Goal: Task Accomplishment & Management: Complete application form

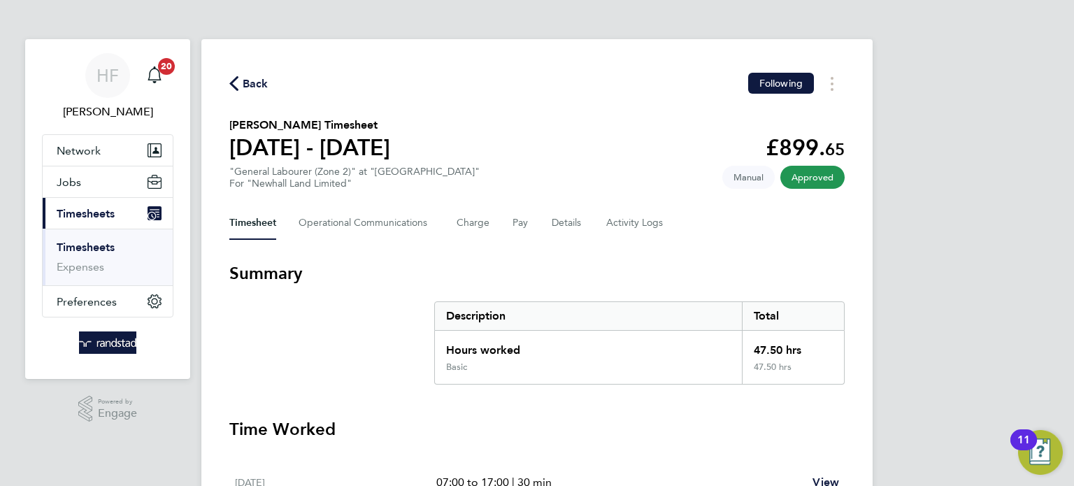
click at [92, 242] on link "Timesheets" at bounding box center [86, 247] width 58 height 13
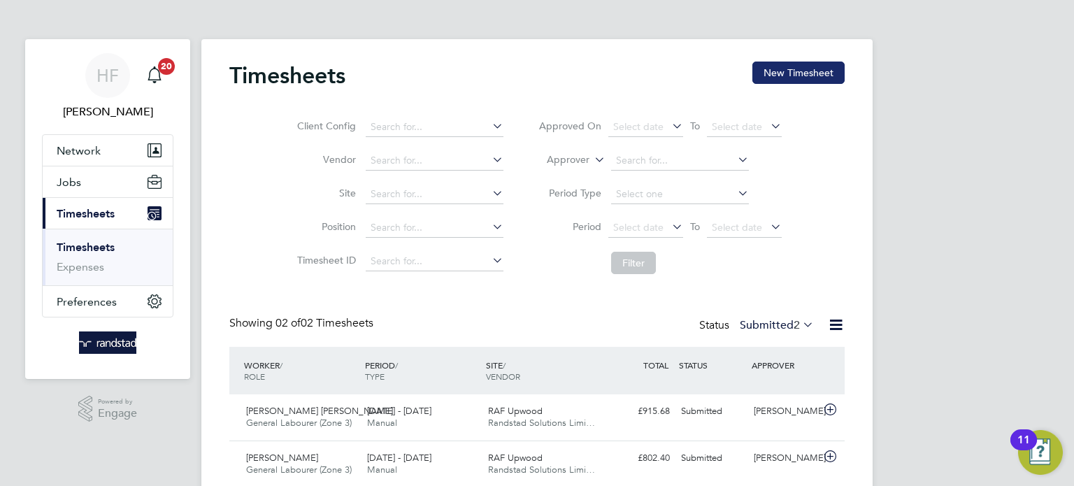
click at [817, 64] on button "New Timesheet" at bounding box center [798, 73] width 92 height 22
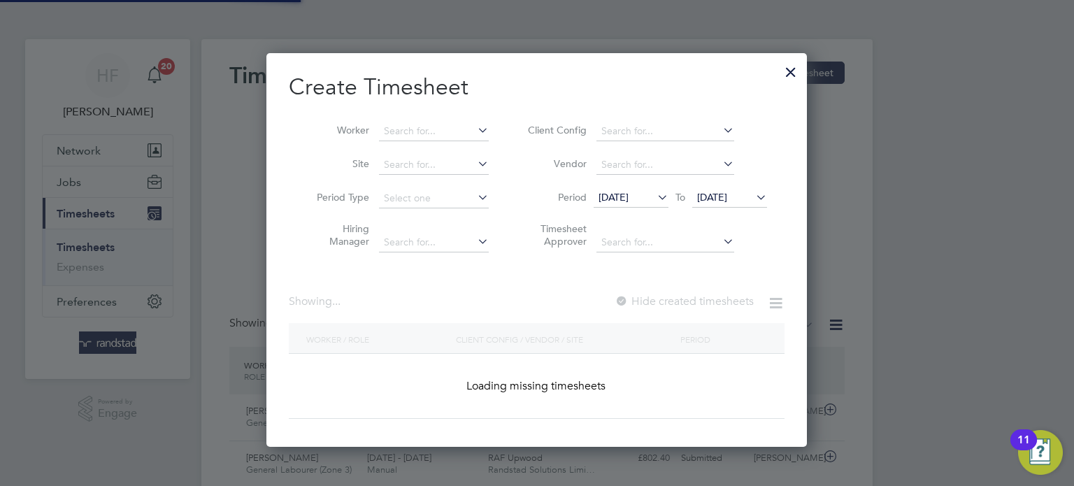
scroll to position [394, 541]
click at [406, 131] on input at bounding box center [434, 132] width 110 height 20
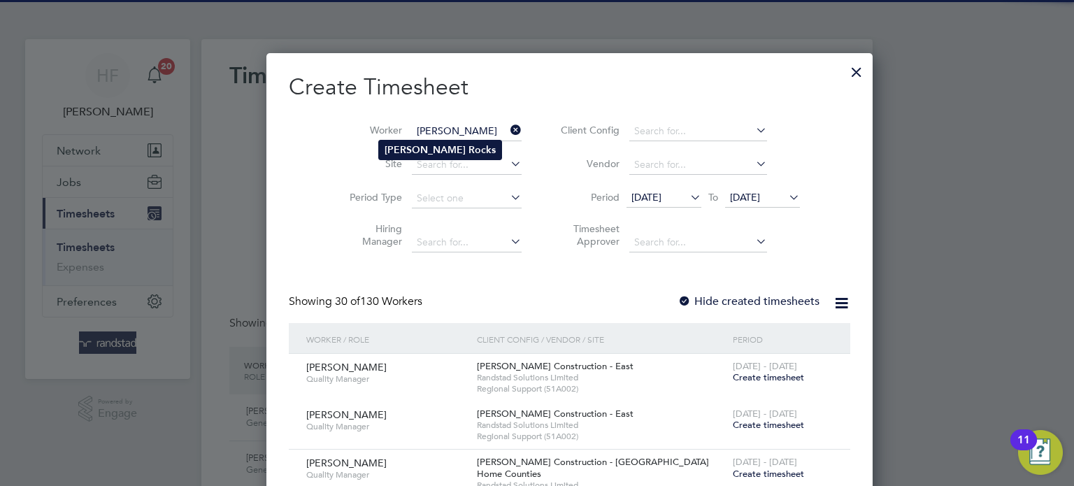
click at [469, 145] on b "Rocks" at bounding box center [482, 150] width 27 height 12
type input "[PERSON_NAME]"
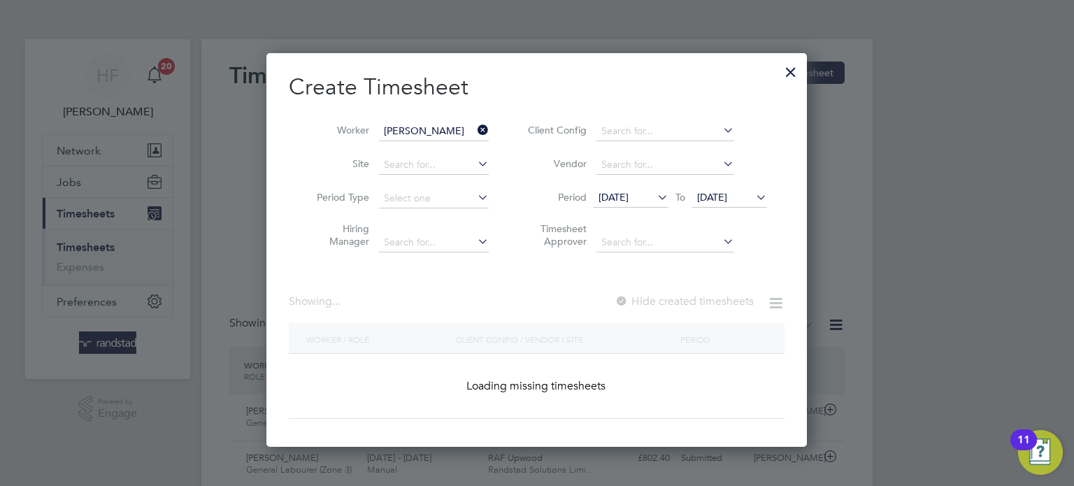
scroll to position [394, 541]
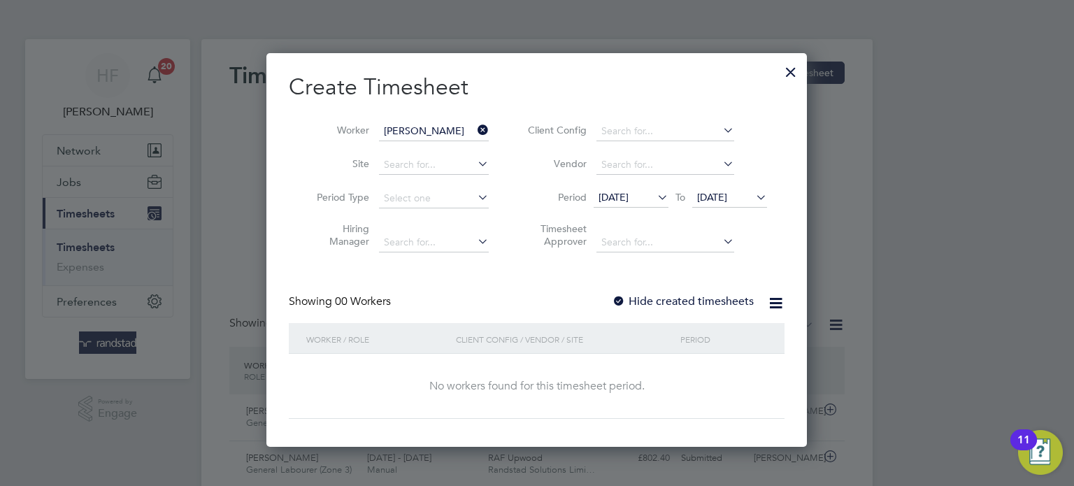
click at [727, 199] on span "[DATE]" at bounding box center [712, 197] width 30 height 13
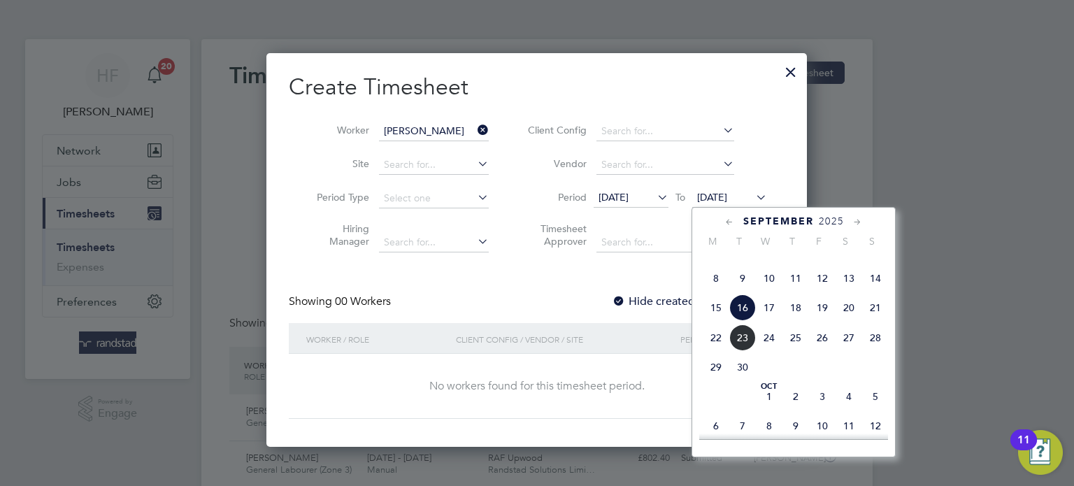
click at [873, 321] on span "21" at bounding box center [875, 307] width 27 height 27
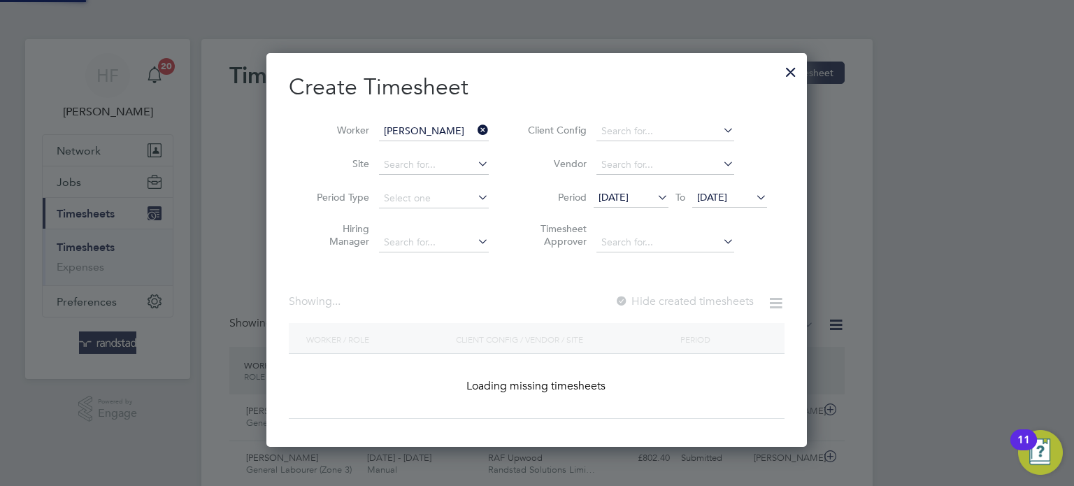
scroll to position [394, 541]
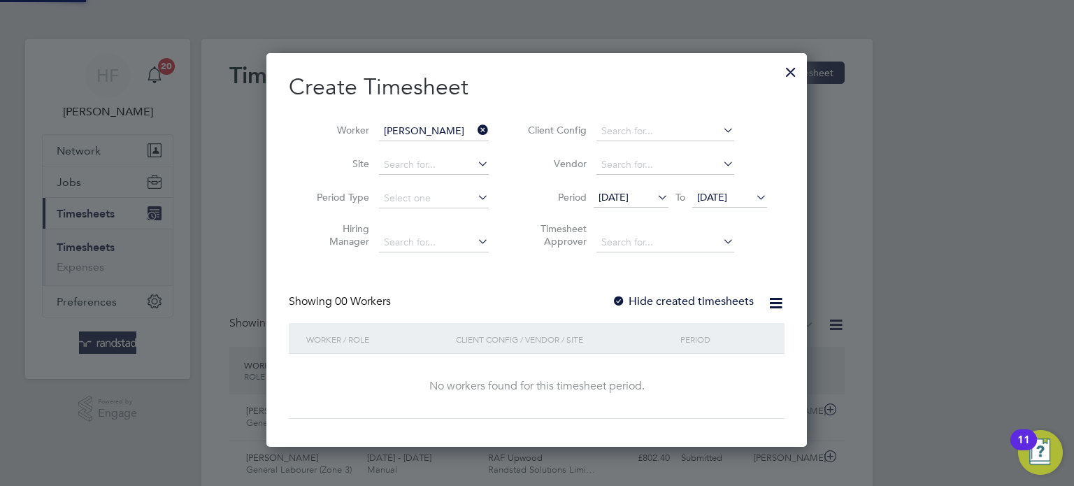
click at [730, 298] on label "Hide created timesheets" at bounding box center [683, 301] width 142 height 14
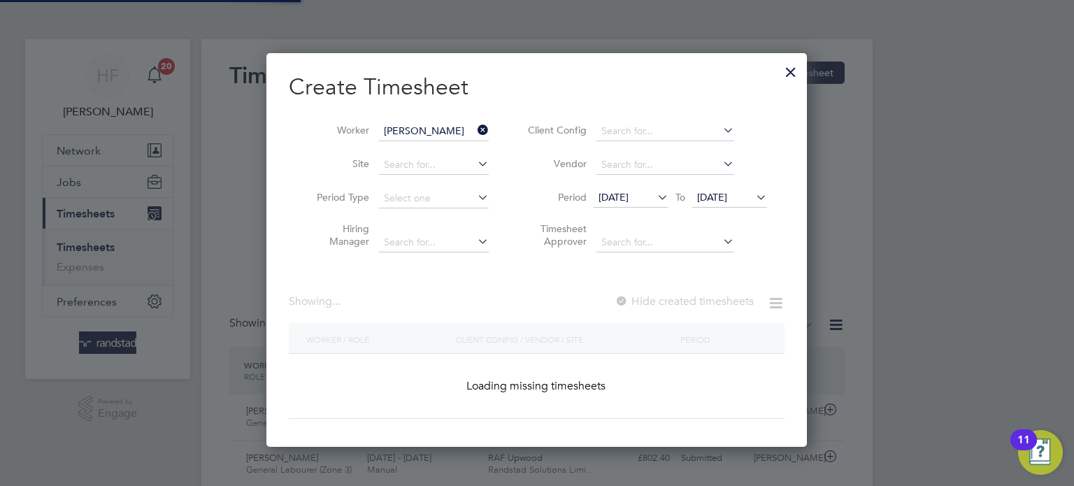
scroll to position [424, 541]
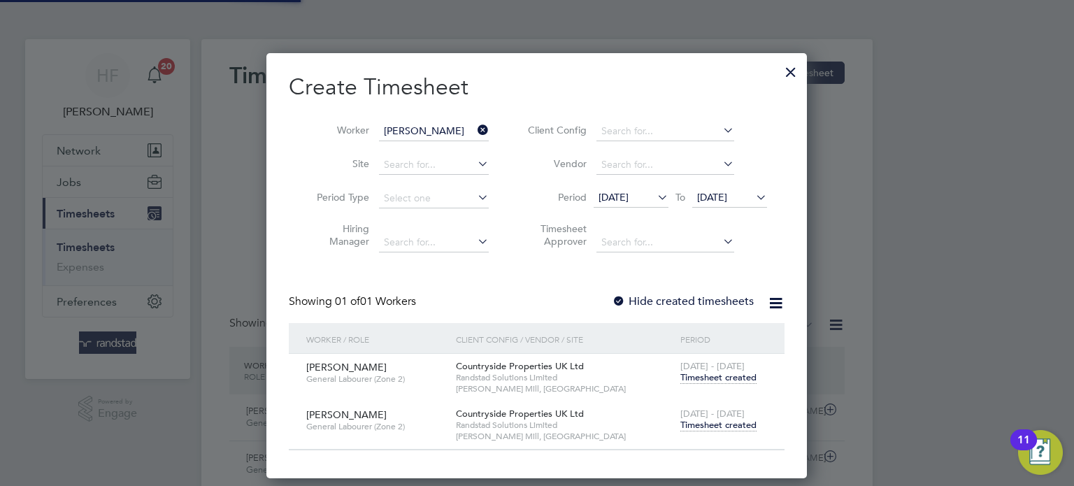
click at [717, 425] on span "Timesheet created" at bounding box center [718, 425] width 76 height 13
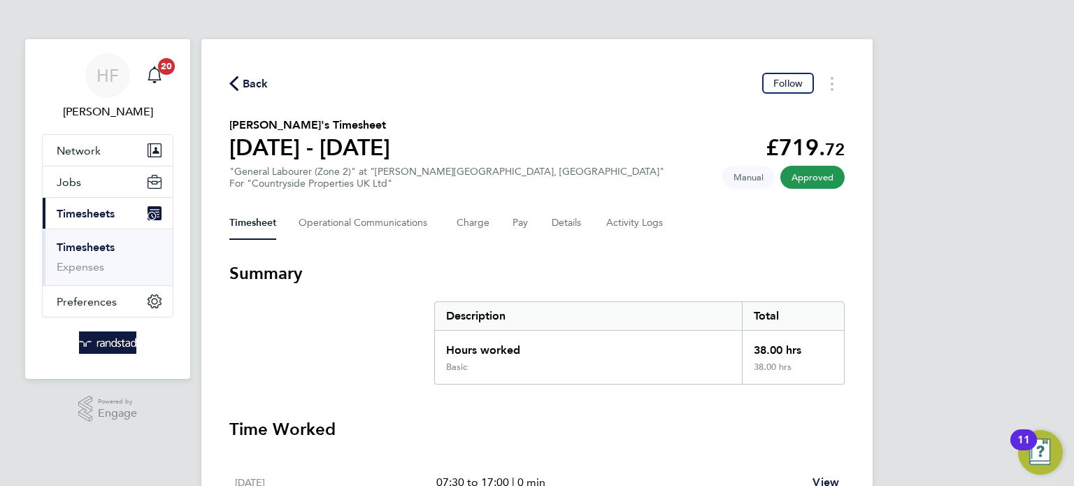
click at [80, 249] on link "Timesheets" at bounding box center [86, 247] width 58 height 13
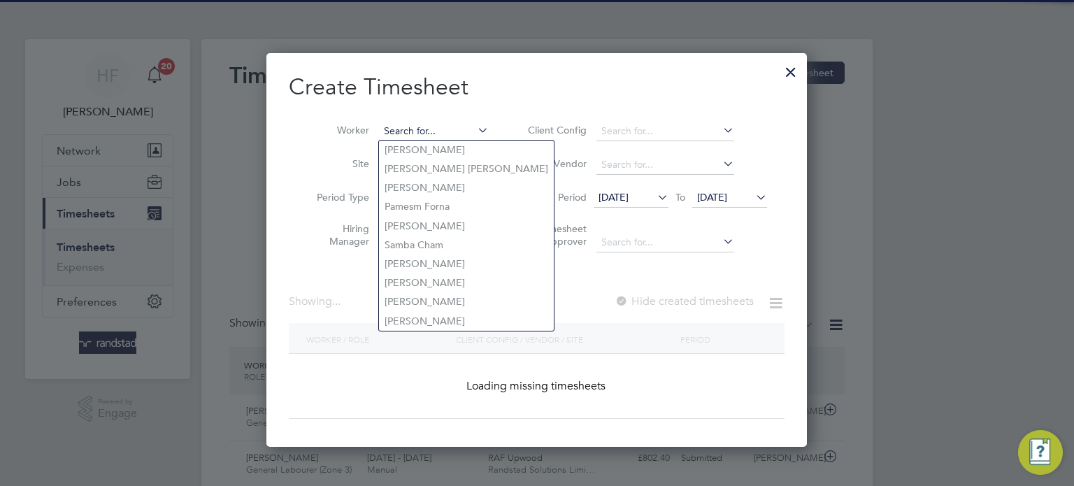
click at [456, 129] on input at bounding box center [434, 132] width 110 height 20
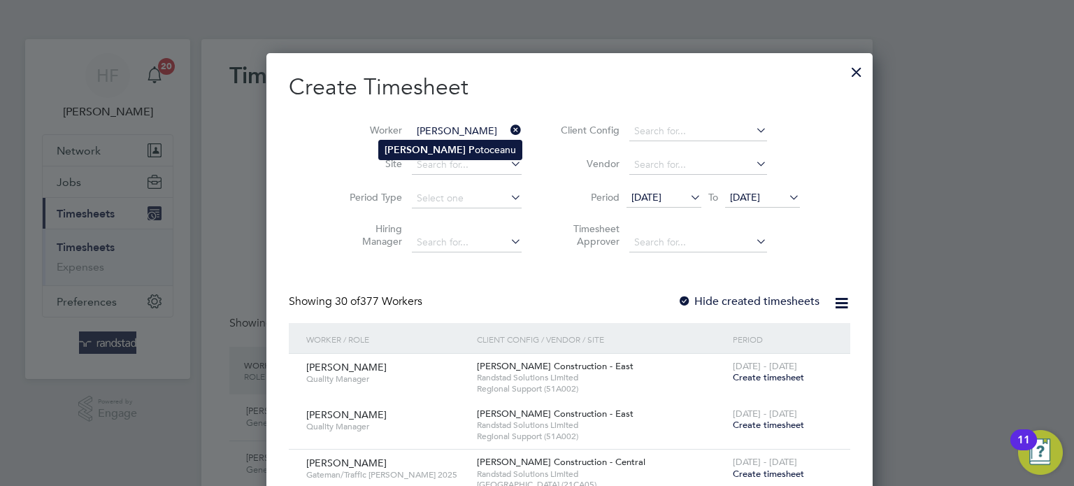
click at [427, 148] on li "[PERSON_NAME]" at bounding box center [450, 150] width 143 height 19
type input "[PERSON_NAME]"
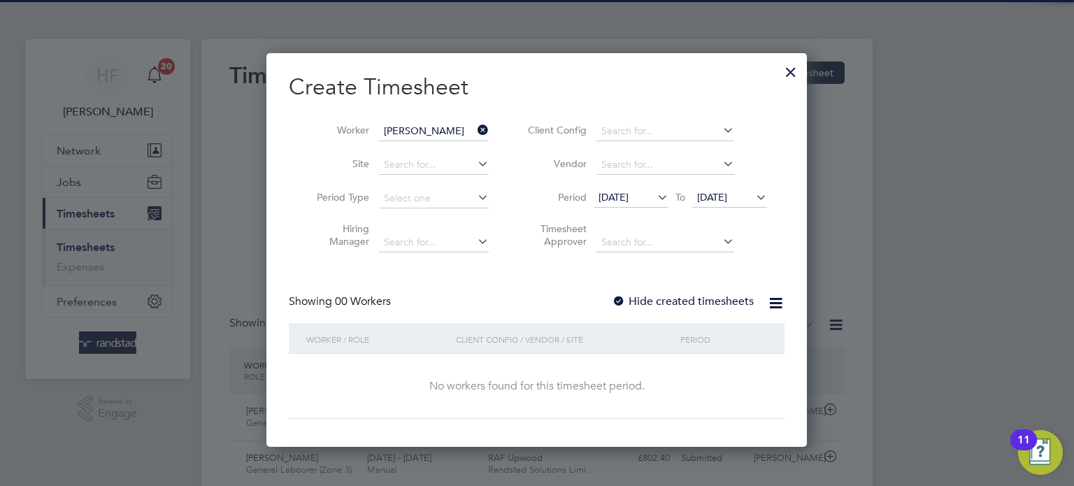
click at [727, 201] on span "[DATE]" at bounding box center [712, 197] width 30 height 13
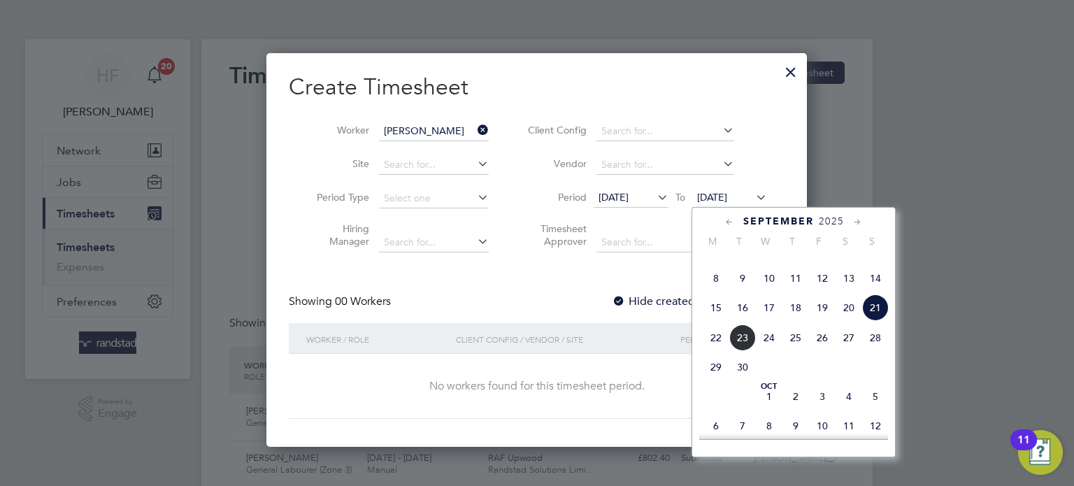
click at [871, 321] on span "21" at bounding box center [875, 307] width 27 height 27
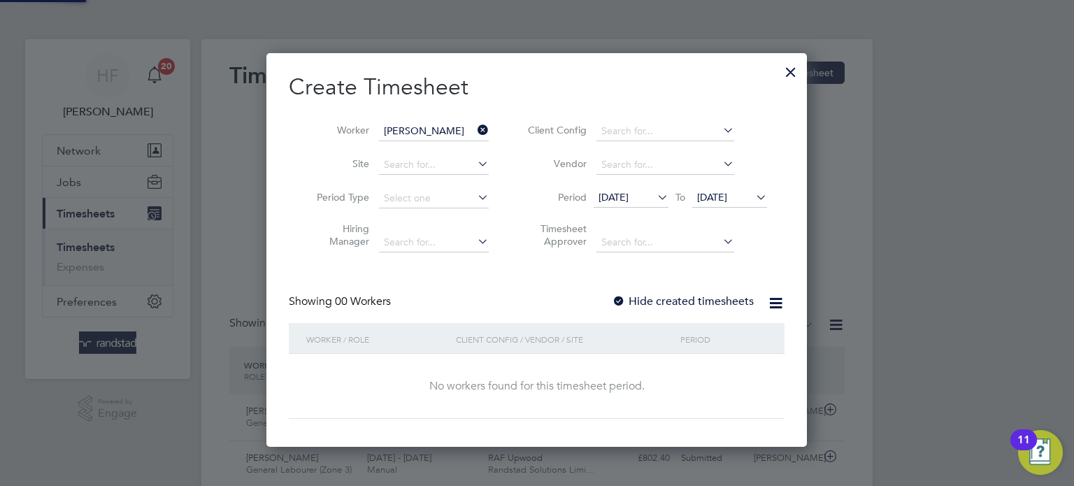
click at [701, 294] on label "Hide created timesheets" at bounding box center [683, 301] width 142 height 14
click at [701, 295] on label "Hide created timesheets" at bounding box center [683, 301] width 142 height 14
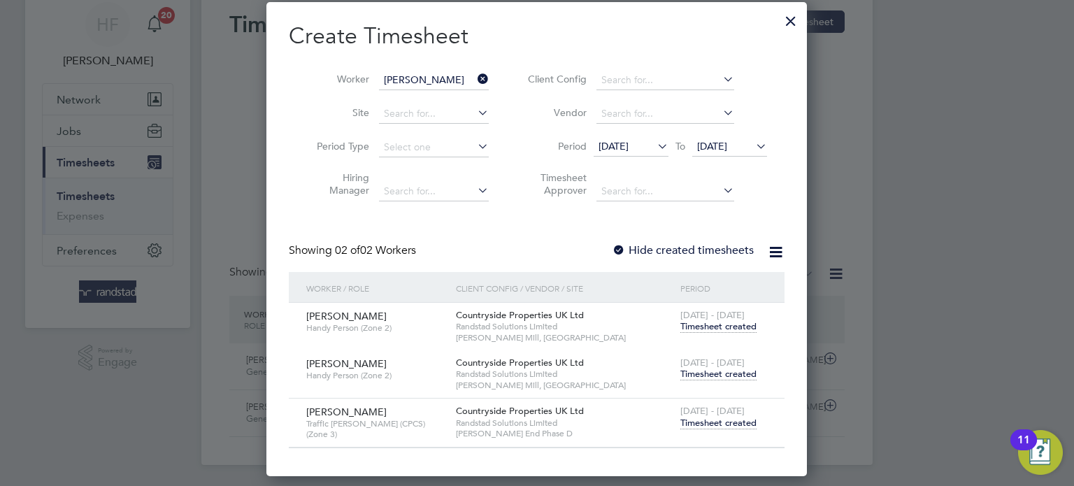
click at [714, 430] on div "[DATE] - [DATE] Timesheet created" at bounding box center [724, 418] width 94 height 38
click at [715, 422] on span "Timesheet created" at bounding box center [718, 423] width 76 height 13
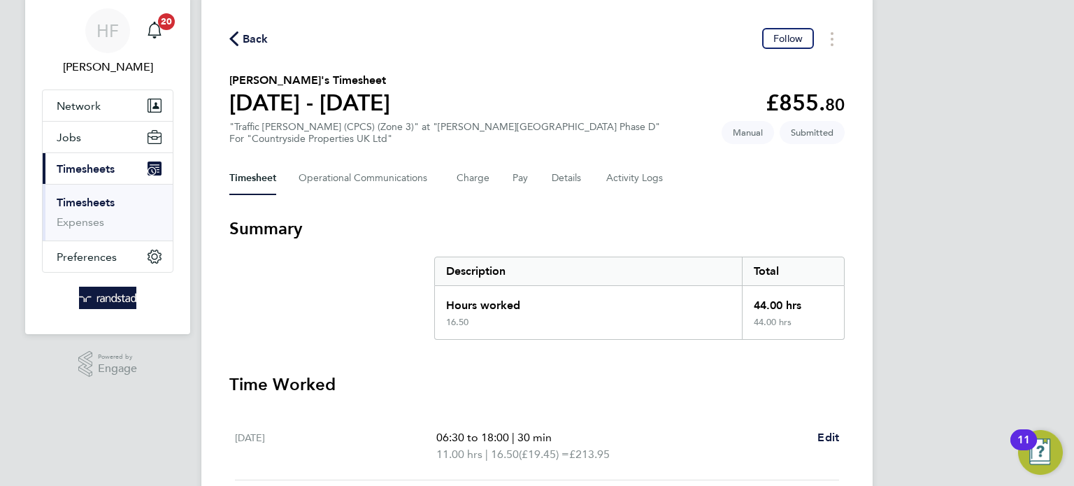
click at [89, 198] on link "Timesheets" at bounding box center [86, 202] width 58 height 13
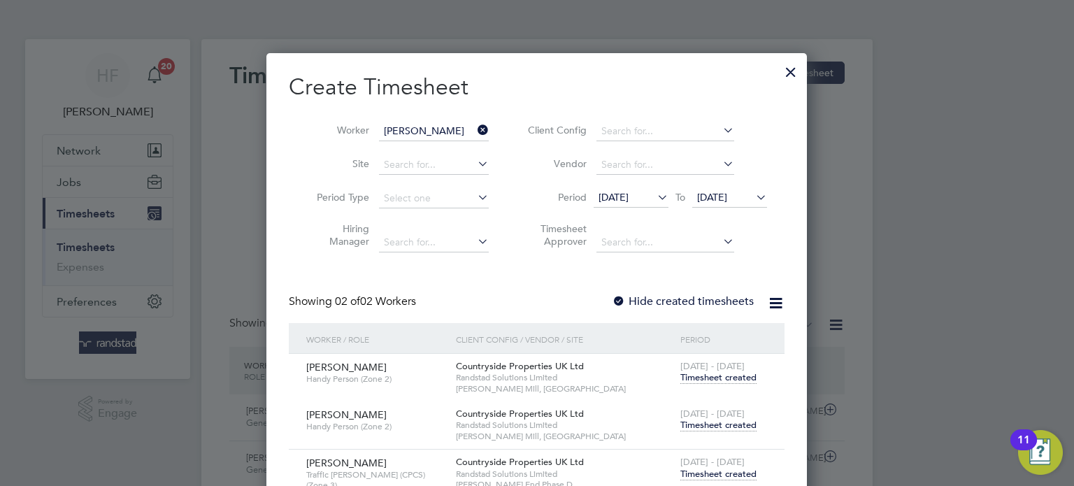
click at [728, 422] on span "Timesheet created" at bounding box center [718, 425] width 76 height 13
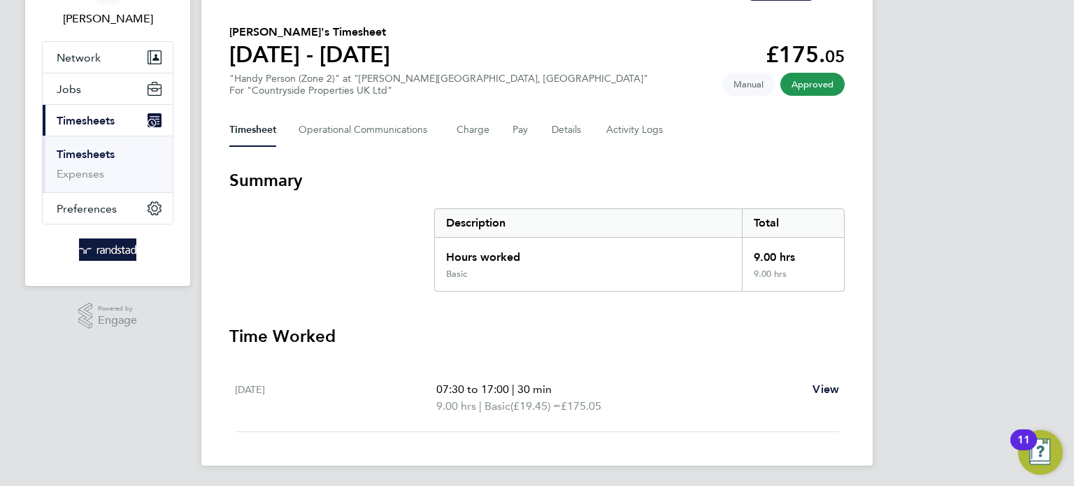
click at [90, 156] on link "Timesheets" at bounding box center [86, 154] width 58 height 13
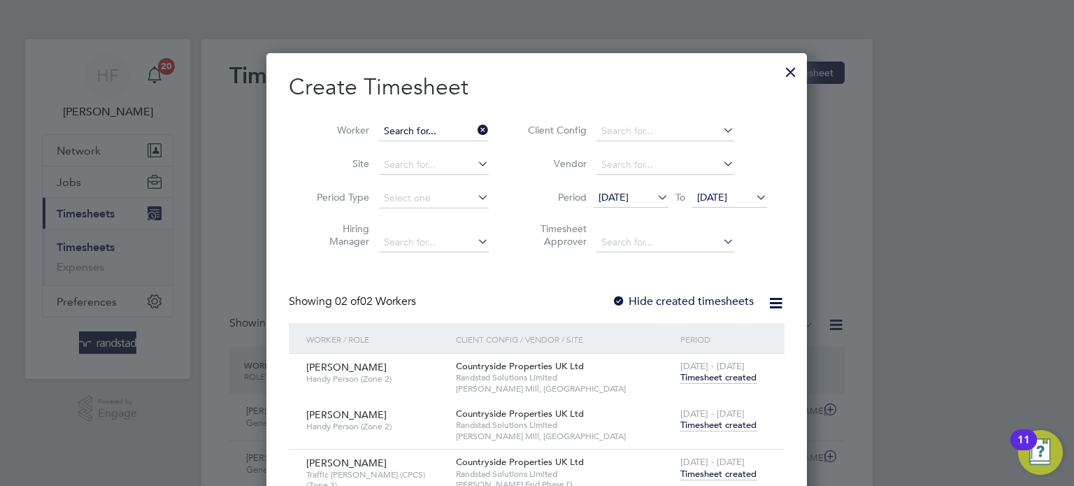
click at [447, 133] on input at bounding box center [434, 132] width 110 height 20
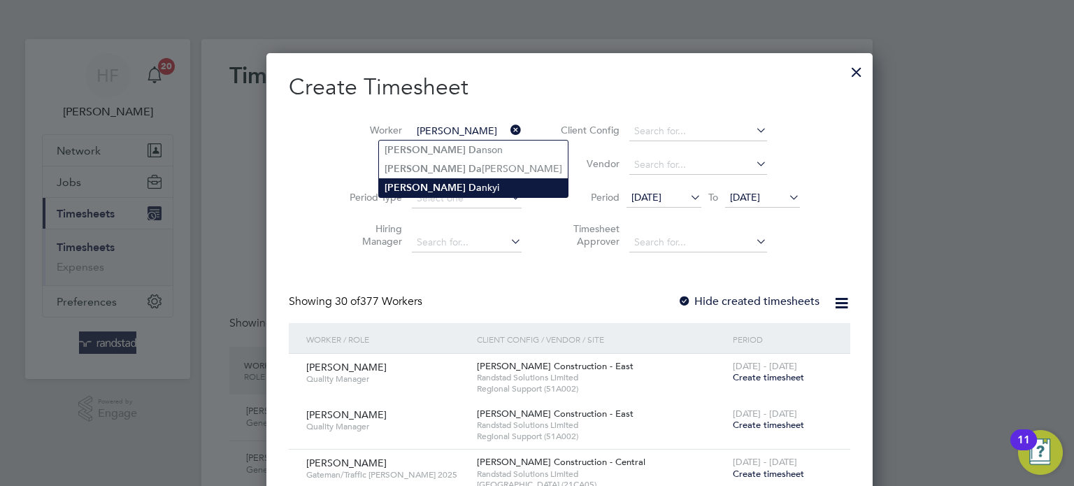
click at [469, 187] on b "Da" at bounding box center [475, 188] width 13 height 12
type input "[PERSON_NAME]"
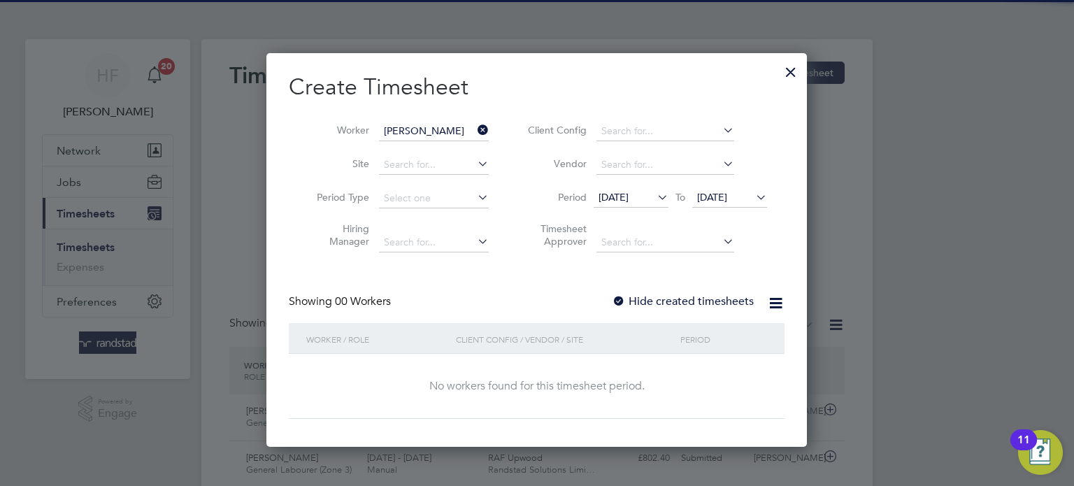
click at [710, 200] on span "[DATE]" at bounding box center [712, 197] width 30 height 13
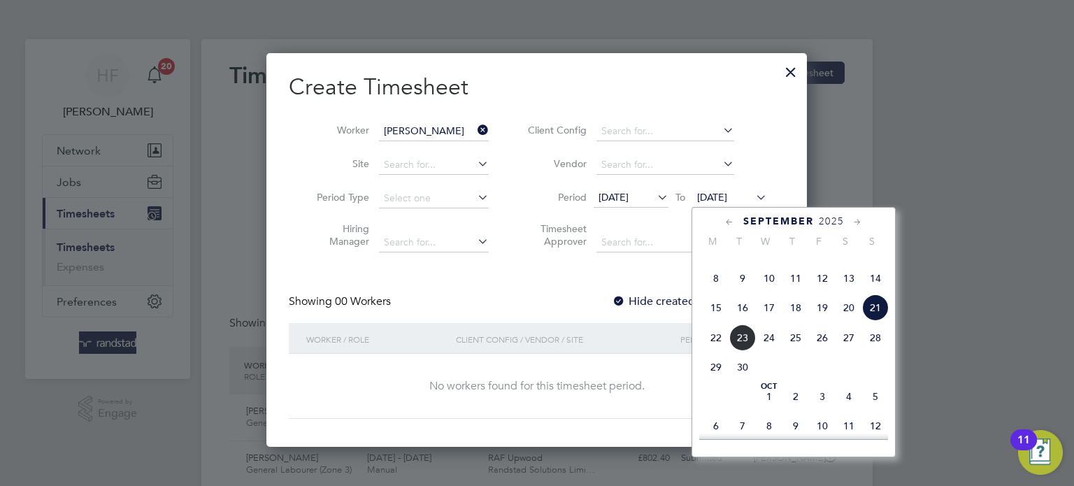
click at [875, 321] on span "21" at bounding box center [875, 307] width 27 height 27
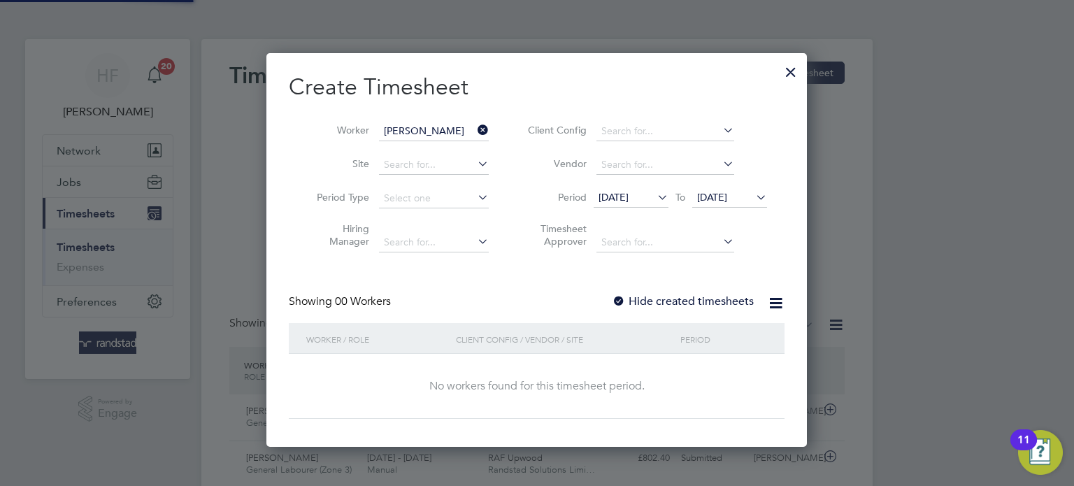
click at [685, 299] on label "Hide created timesheets" at bounding box center [683, 301] width 142 height 14
click at [699, 300] on label "Hide created timesheets" at bounding box center [683, 301] width 142 height 14
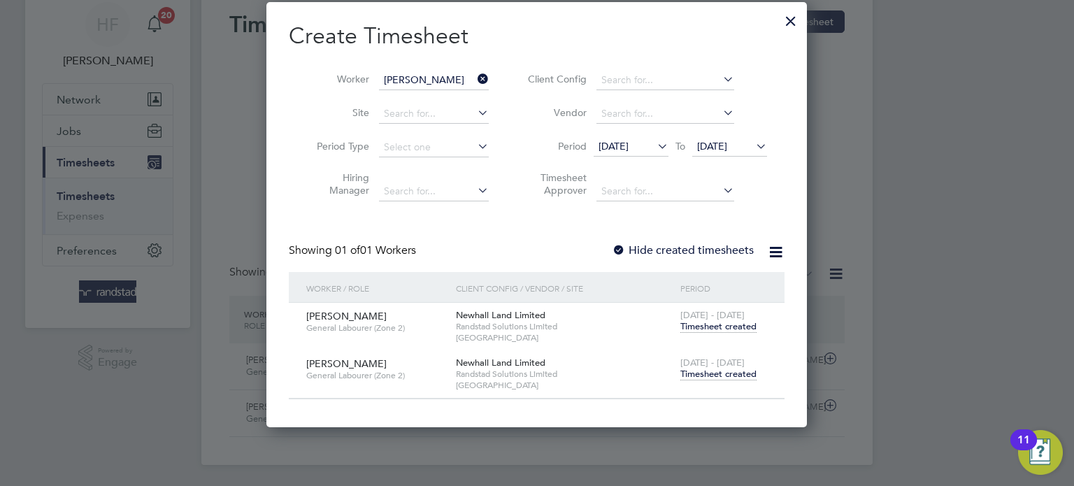
click at [702, 377] on span "Timesheet created" at bounding box center [718, 374] width 76 height 13
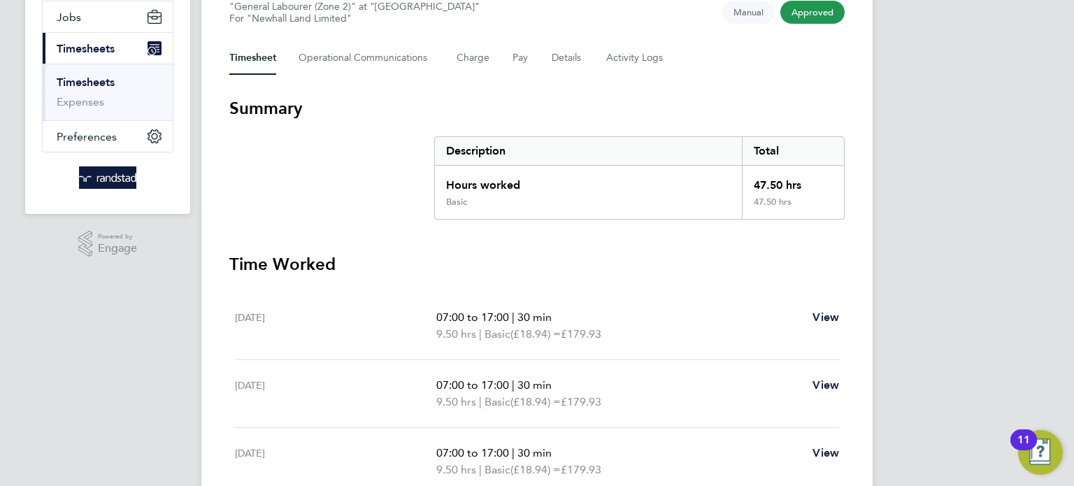
click at [86, 80] on link "Timesheets" at bounding box center [86, 82] width 58 height 13
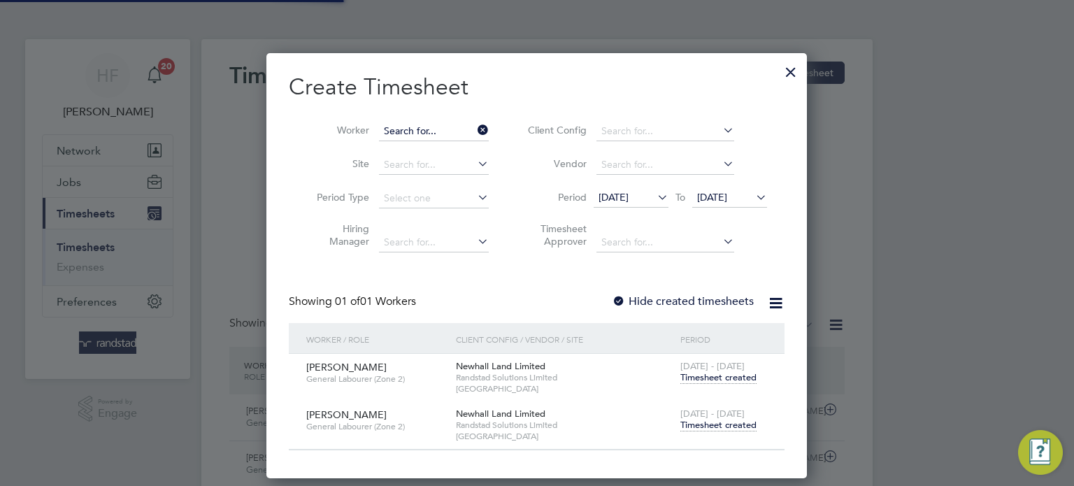
click at [450, 131] on input at bounding box center [434, 132] width 110 height 20
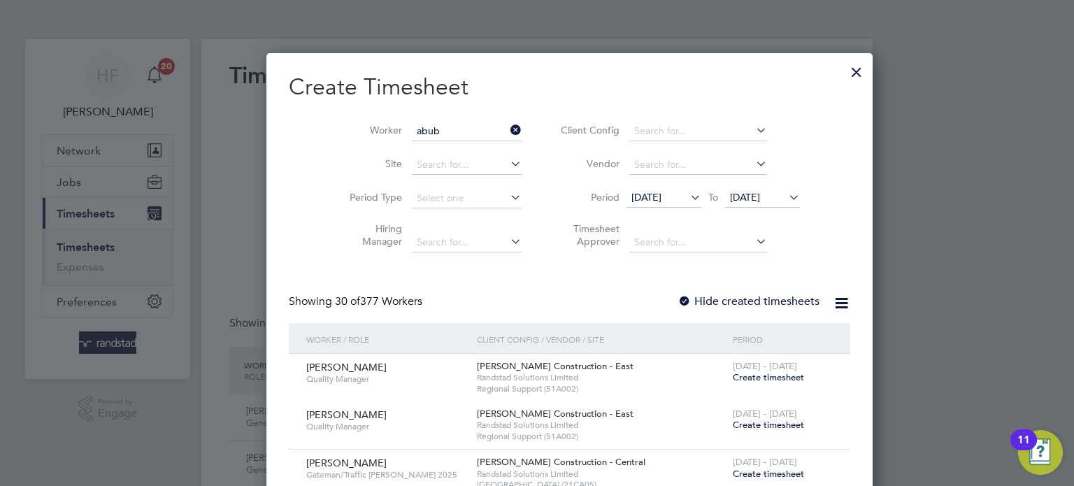
click at [435, 187] on li "Abub acar Djalo" at bounding box center [446, 187] width 135 height 19
type input "[PERSON_NAME]"
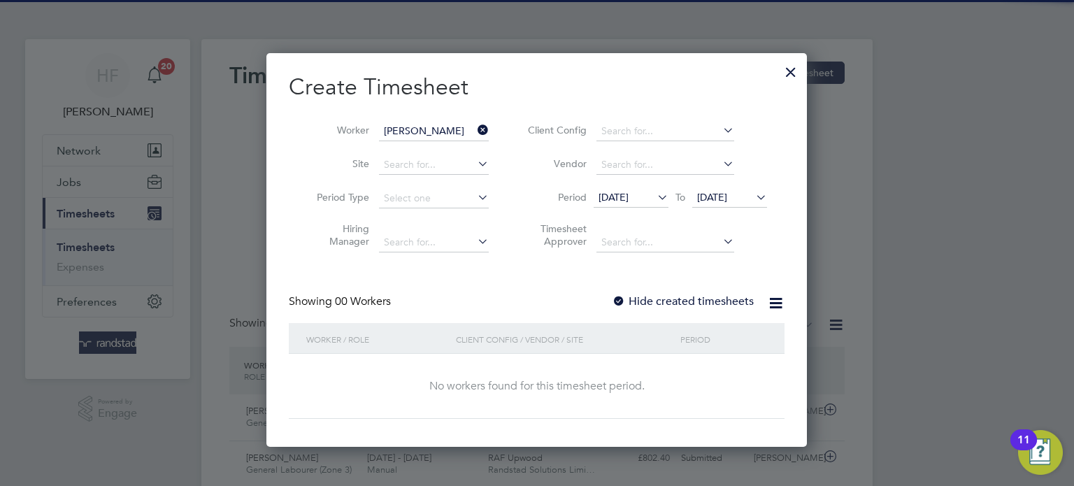
click at [724, 296] on label "Hide created timesheets" at bounding box center [683, 301] width 142 height 14
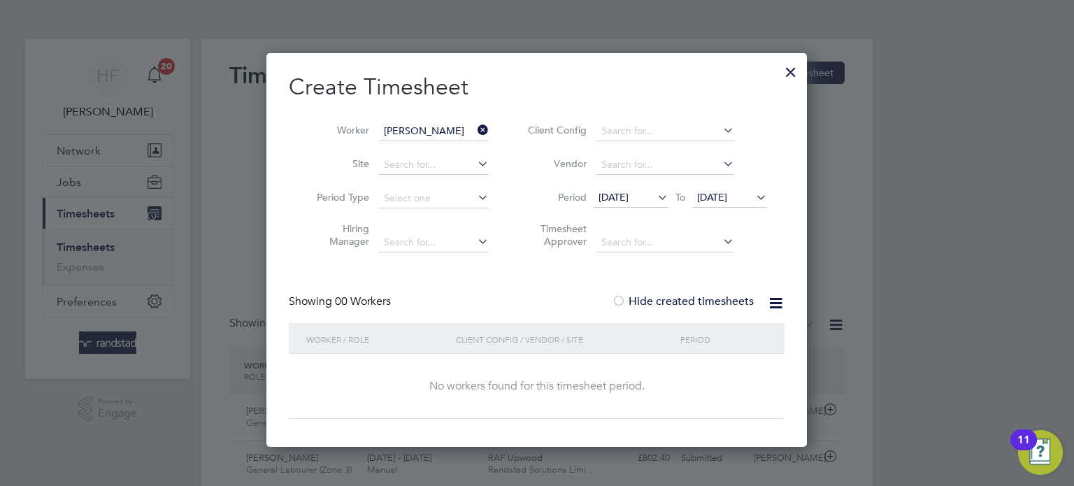
click at [724, 297] on label "Hide created timesheets" at bounding box center [683, 301] width 142 height 14
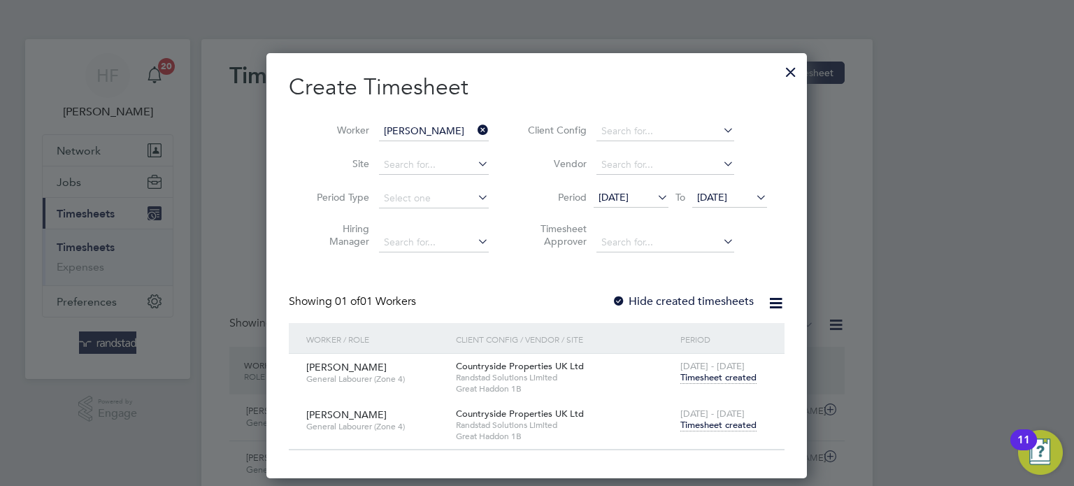
click at [717, 424] on span "Timesheet created" at bounding box center [718, 425] width 76 height 13
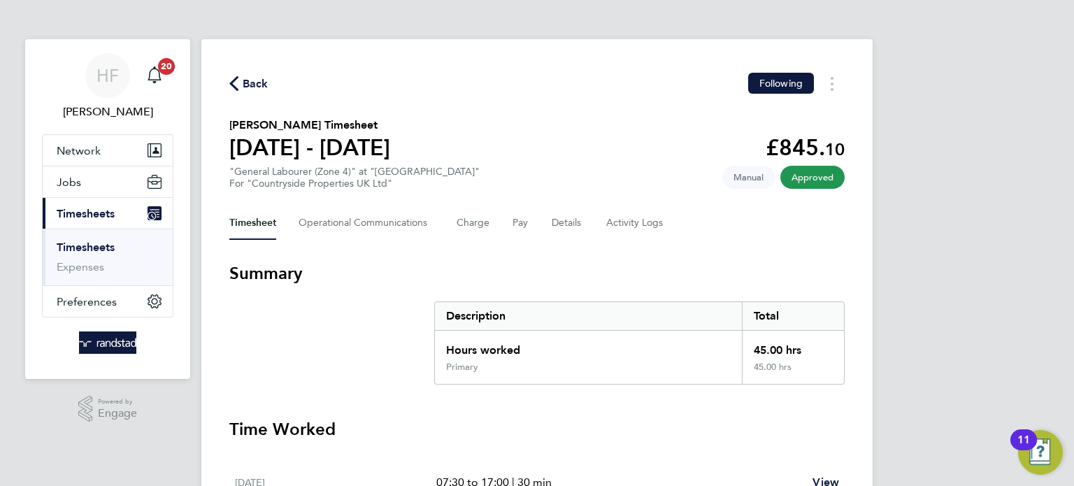
click at [100, 249] on link "Timesheets" at bounding box center [86, 247] width 58 height 13
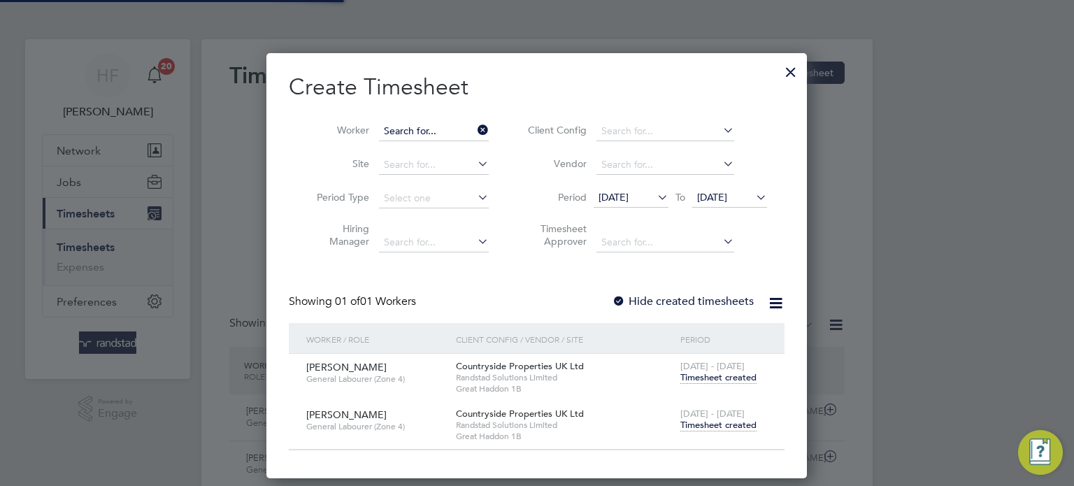
click at [434, 133] on input at bounding box center [434, 132] width 110 height 20
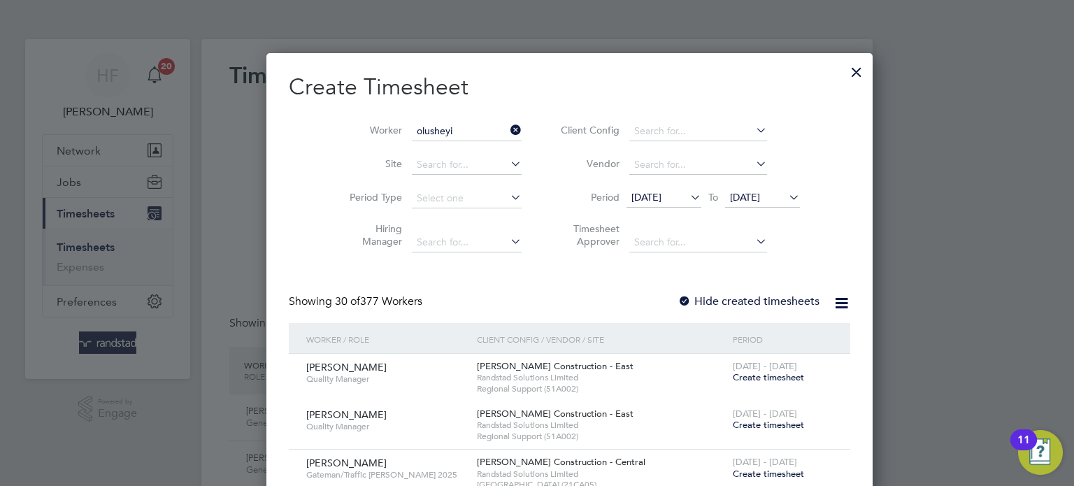
click at [422, 152] on b "Olusheyi" at bounding box center [405, 150] width 40 height 12
type input "[PERSON_NAME]"
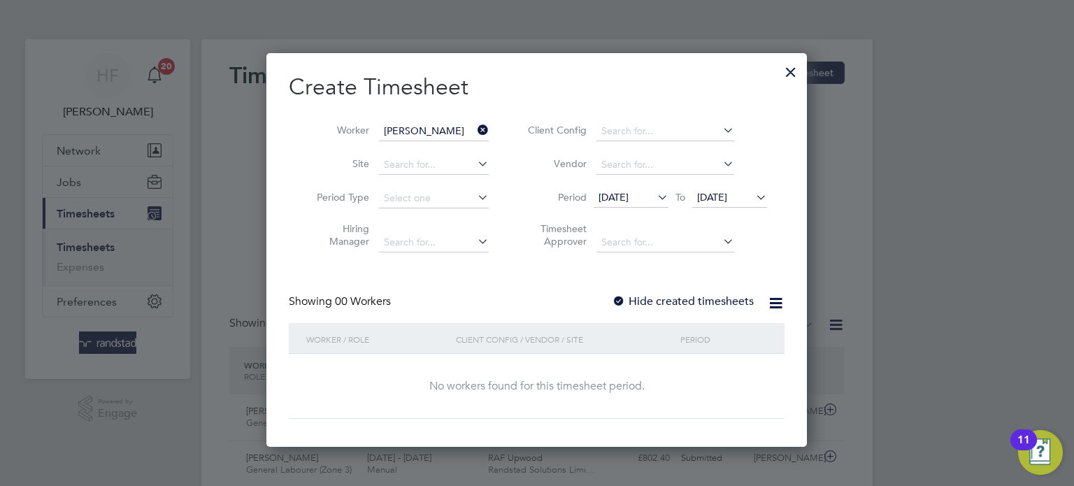
click at [703, 298] on label "Hide created timesheets" at bounding box center [683, 301] width 142 height 14
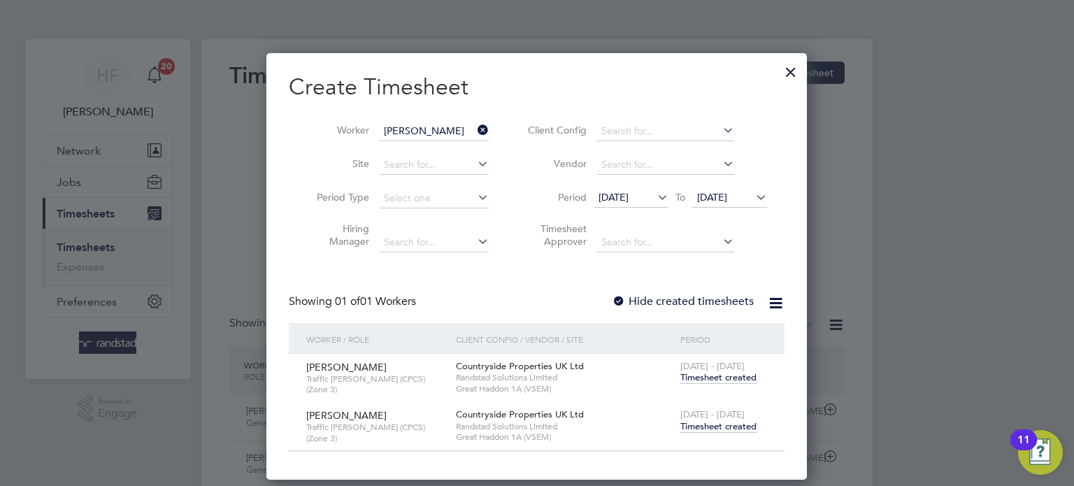
click at [727, 424] on span "Timesheet created" at bounding box center [718, 426] width 76 height 13
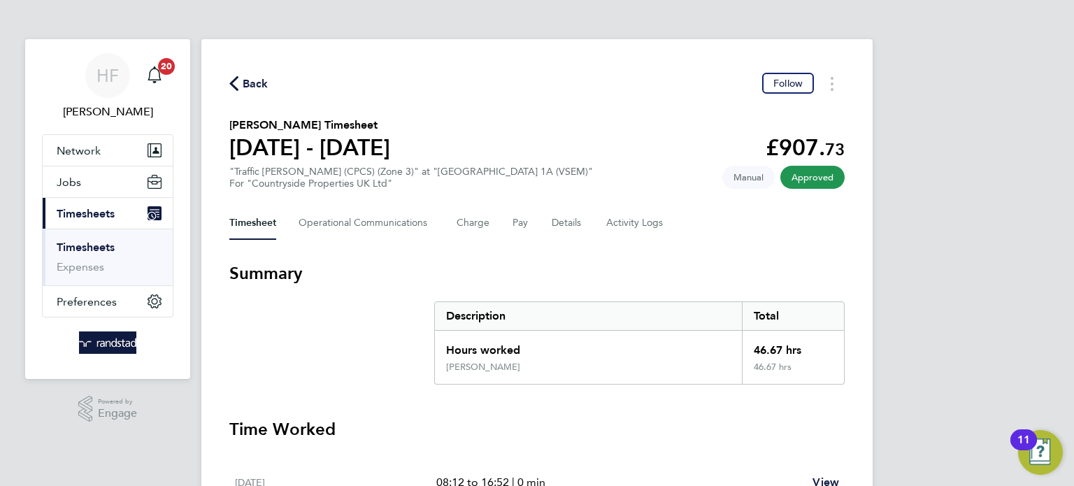
click at [73, 244] on link "Timesheets" at bounding box center [86, 247] width 58 height 13
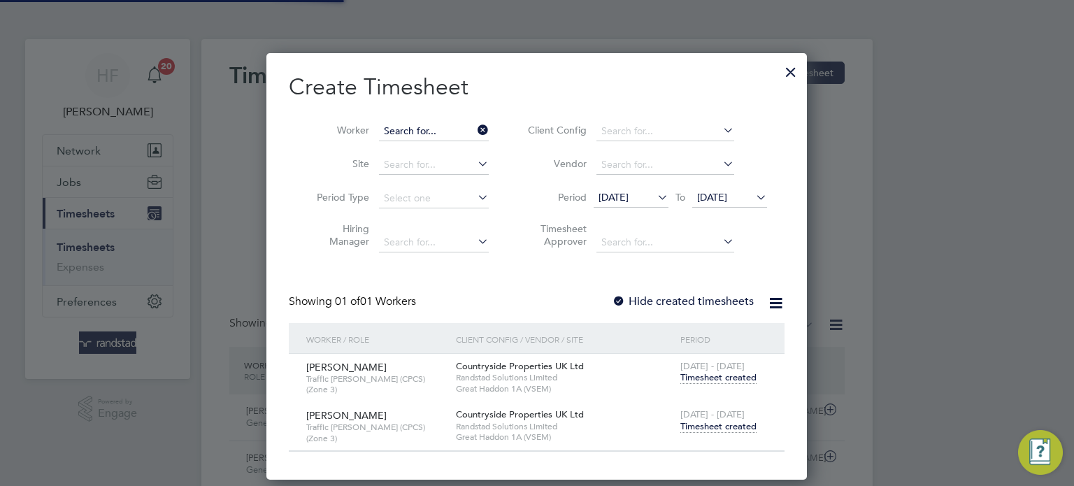
click at [445, 134] on input at bounding box center [434, 132] width 110 height 20
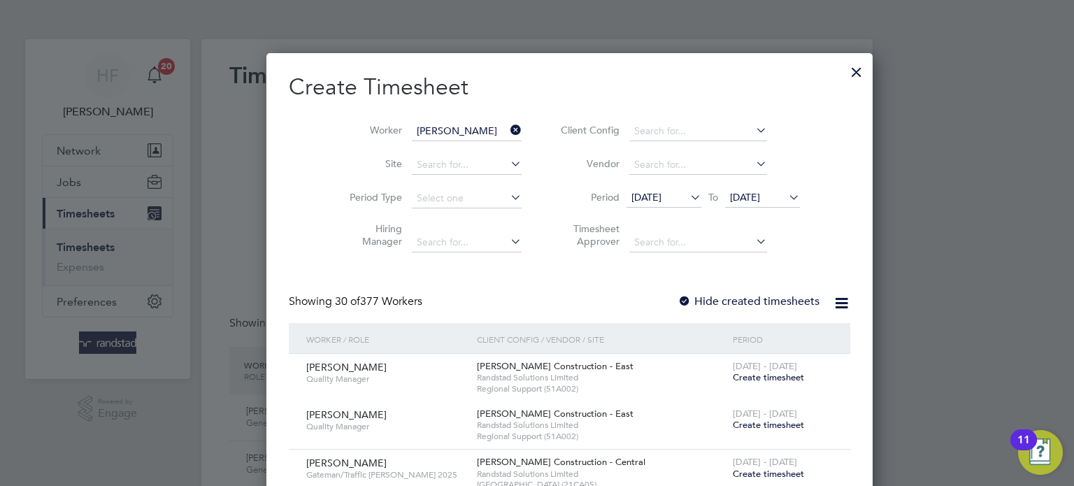
drag, startPoint x: 441, startPoint y: 170, endPoint x: 557, endPoint y: 192, distance: 118.1
click at [441, 169] on li "[PERSON_NAME] lly" at bounding box center [473, 168] width 188 height 19
type input "[PERSON_NAME]"
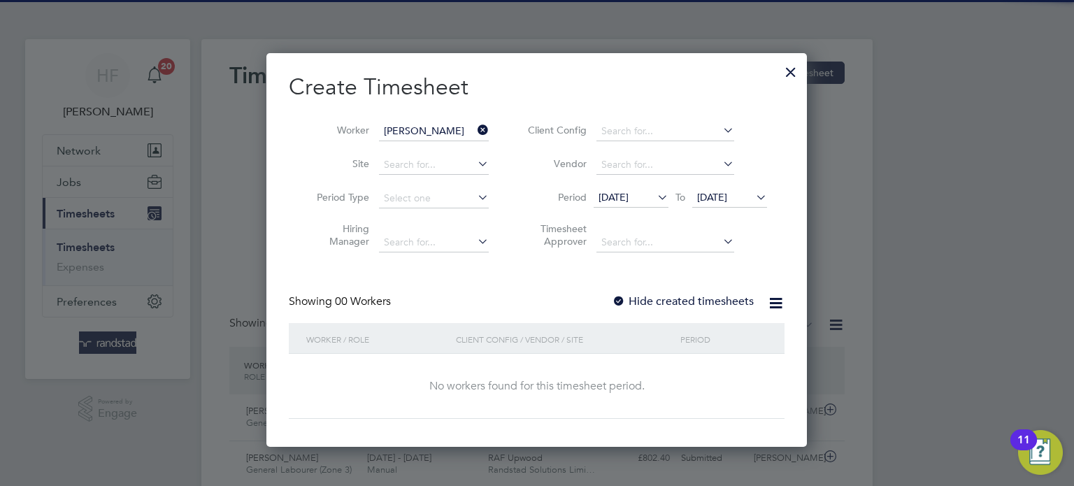
click at [700, 303] on label "Hide created timesheets" at bounding box center [683, 301] width 142 height 14
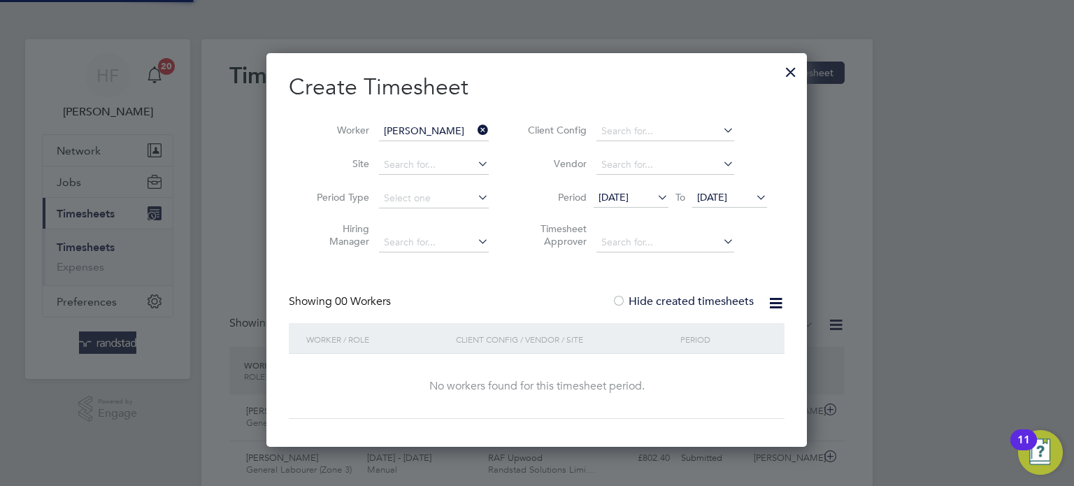
click at [699, 296] on label "Hide created timesheets" at bounding box center [683, 301] width 142 height 14
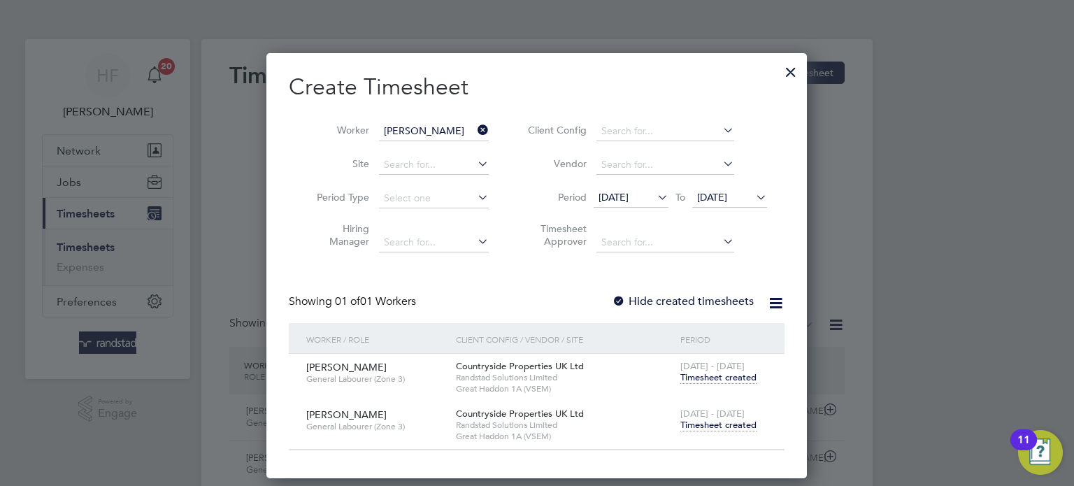
click at [703, 425] on span "Timesheet created" at bounding box center [718, 425] width 76 height 13
